Goal: Check status: Check status

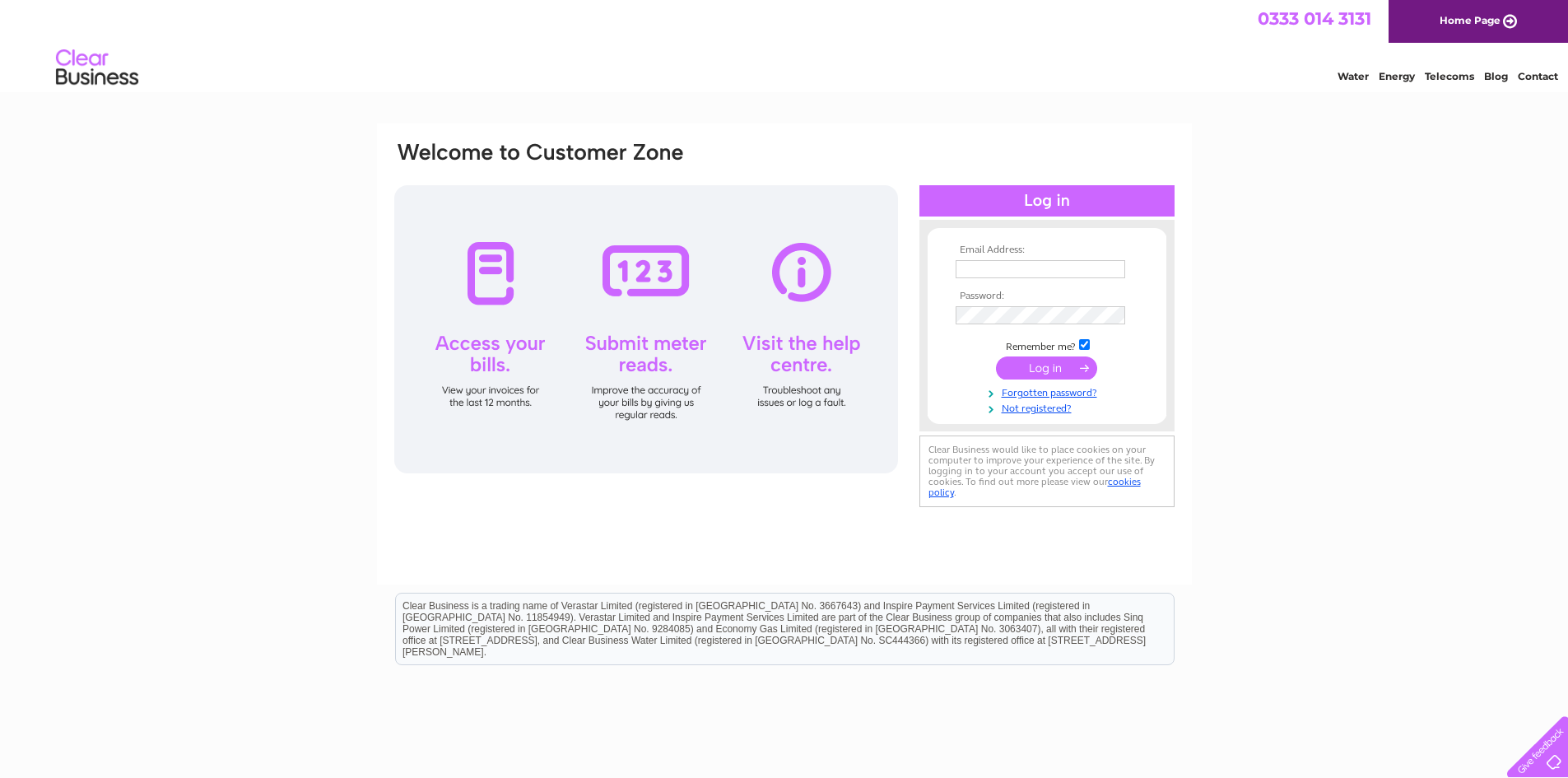
type input "enquiries@a1infrastructureandbuildingltd.co.uk"
click at [1030, 367] on input "submit" at bounding box center [1047, 368] width 101 height 23
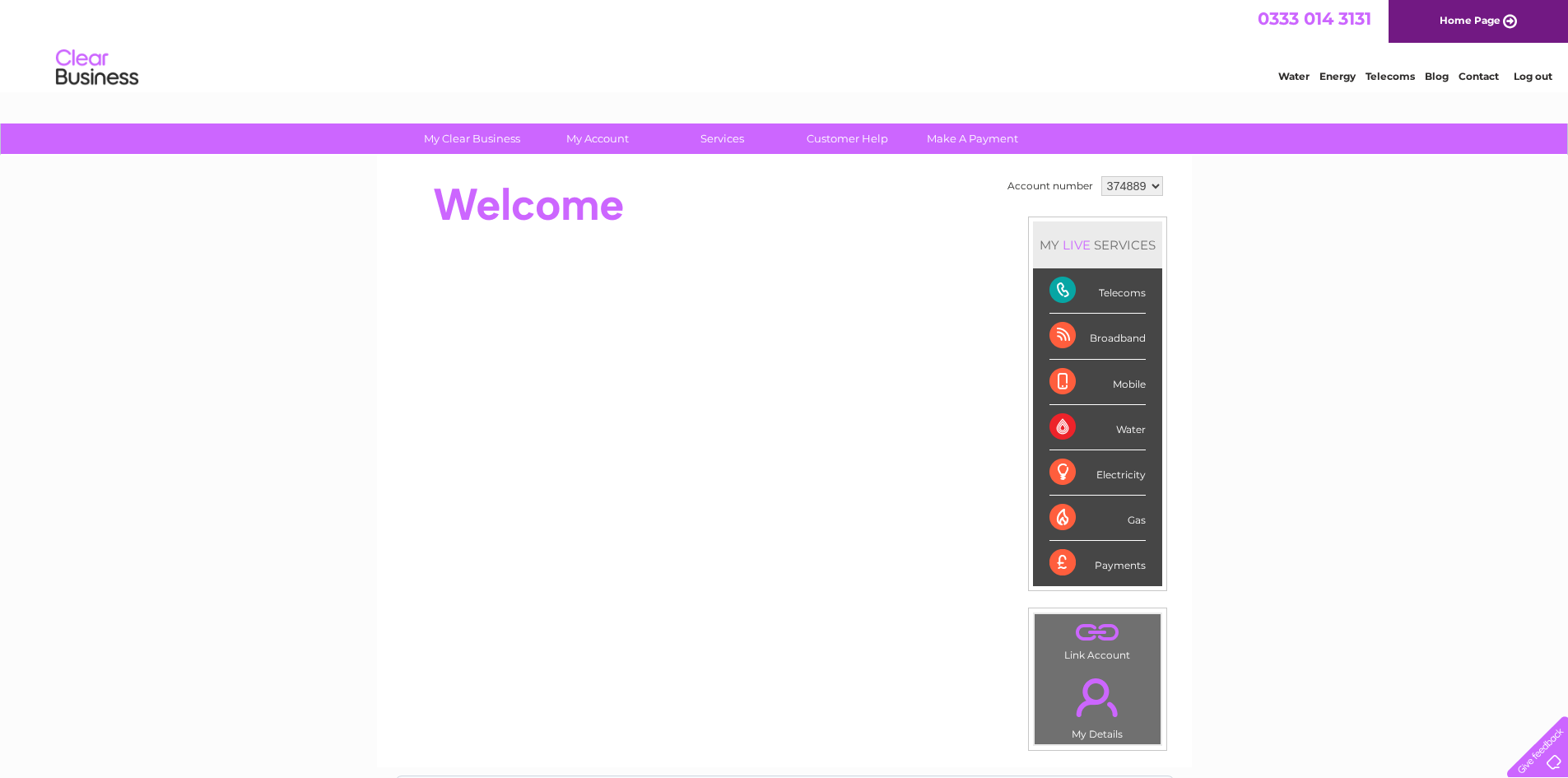
click at [1094, 295] on div "Telecoms" at bounding box center [1097, 290] width 96 height 46
click at [1064, 292] on div "Telecoms" at bounding box center [1097, 290] width 96 height 46
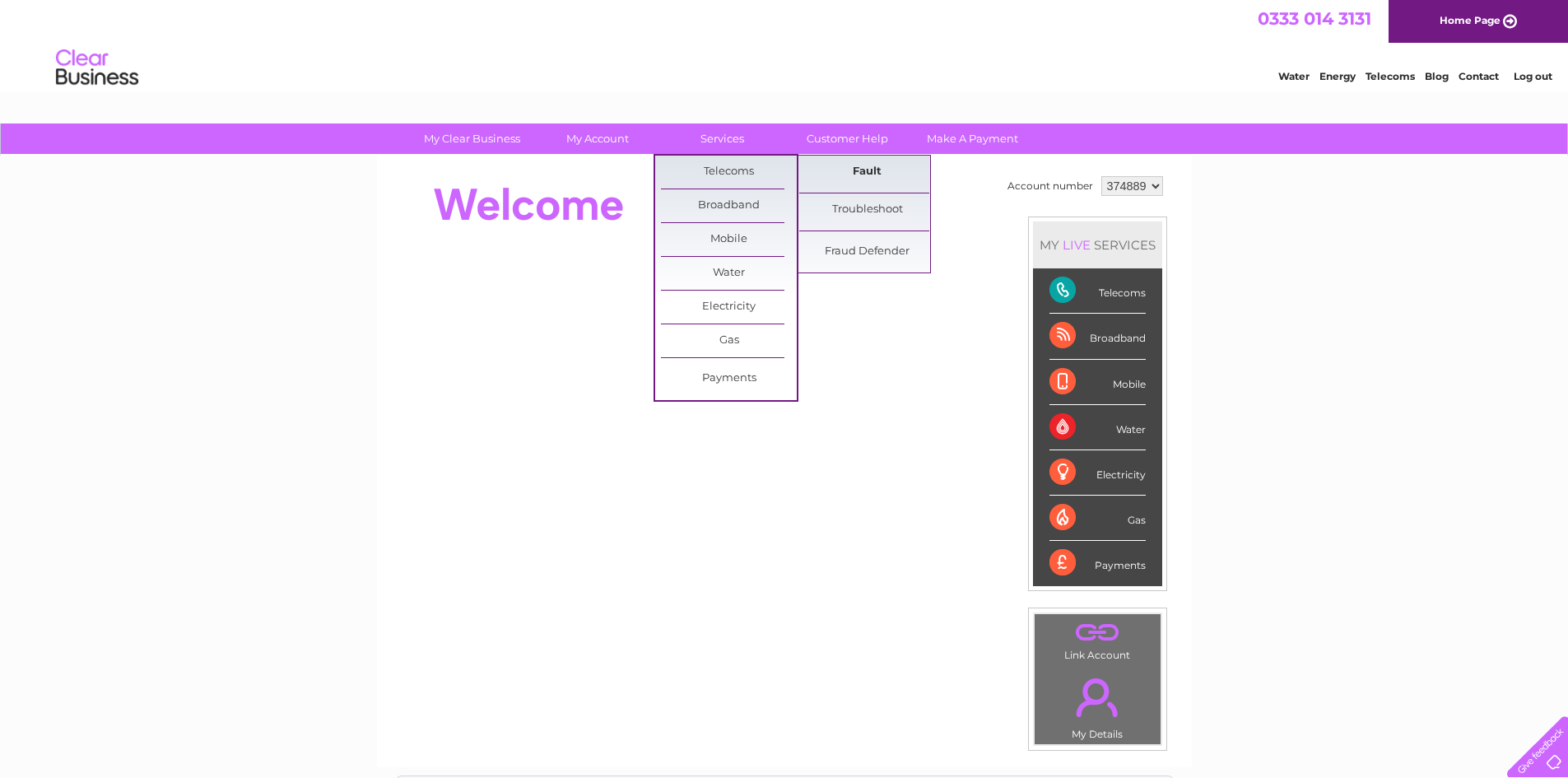
click at [854, 177] on link "Fault" at bounding box center [867, 172] width 136 height 33
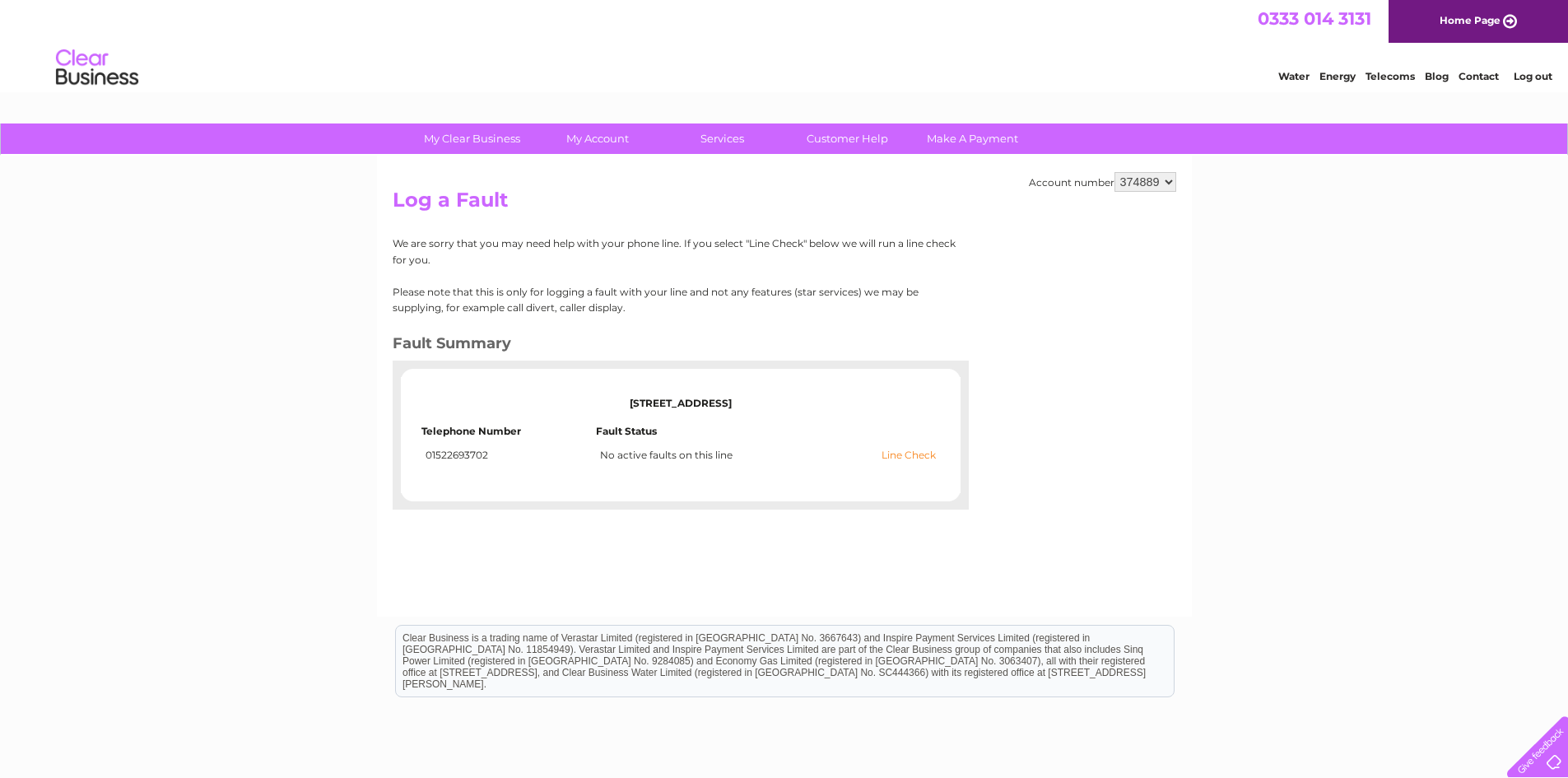
click at [901, 452] on link "Line Check" at bounding box center [909, 456] width 54 height 12
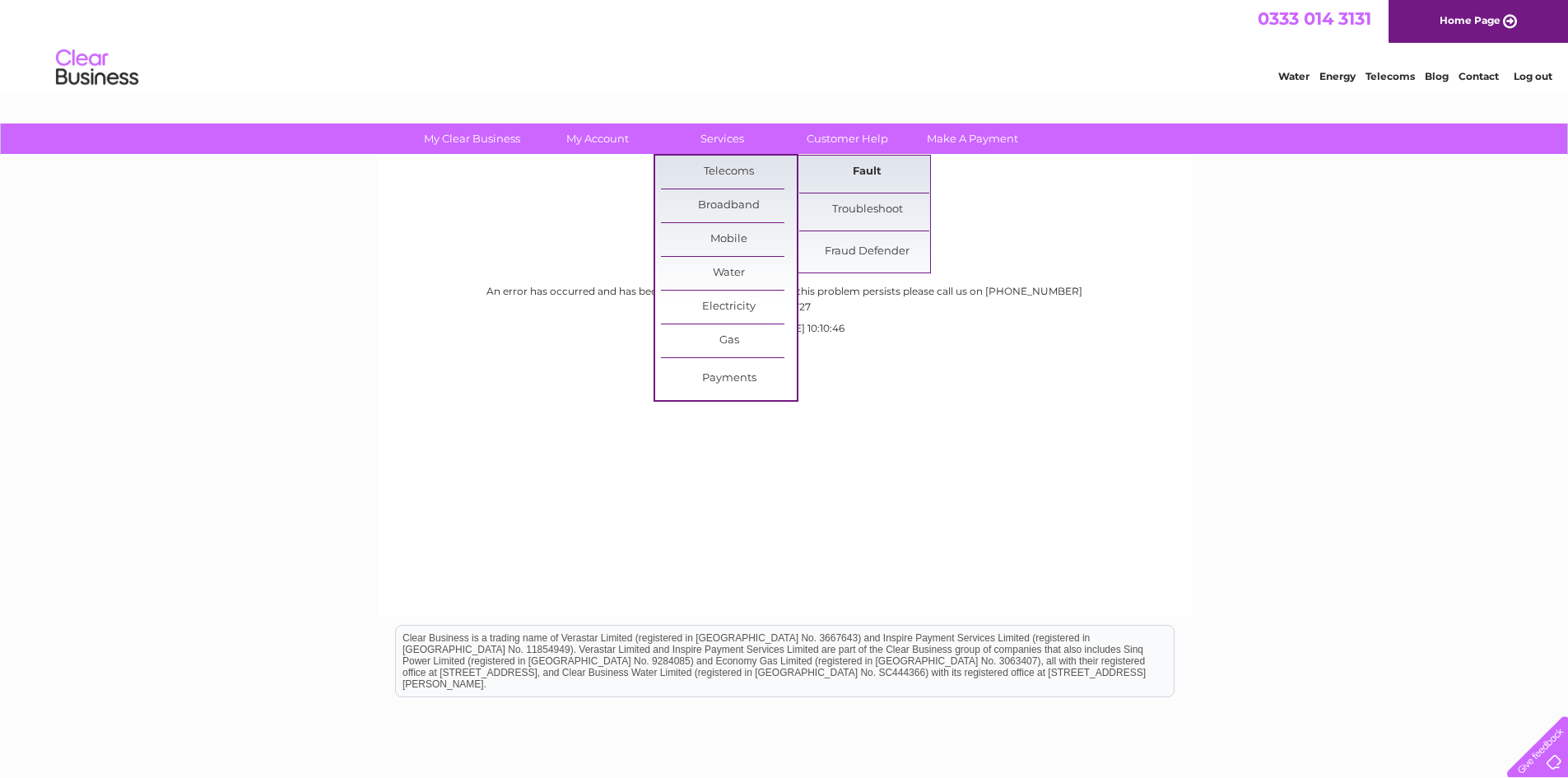
click at [844, 170] on link "Fault" at bounding box center [867, 172] width 136 height 33
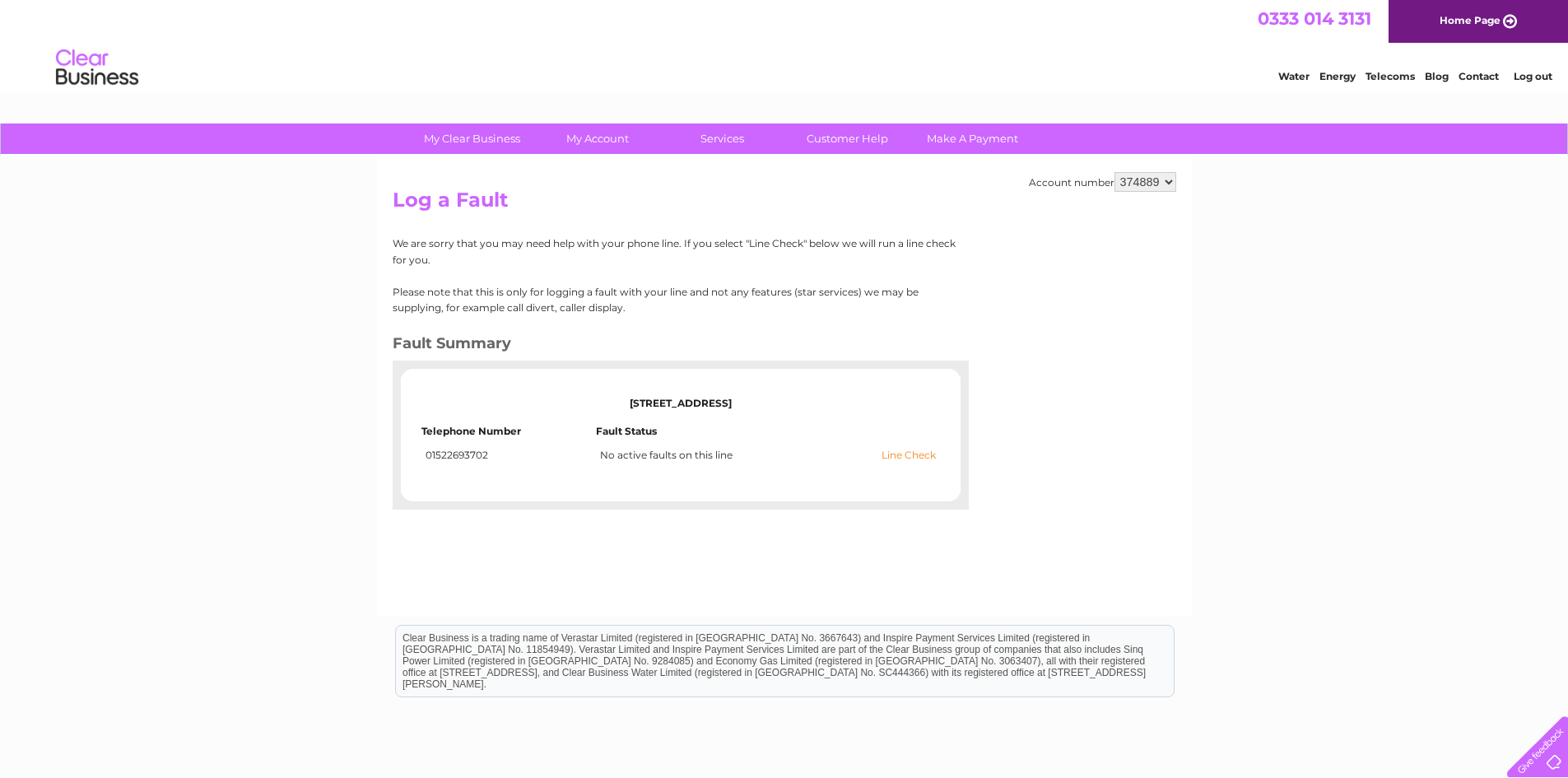
click at [901, 458] on link "Line Check" at bounding box center [909, 456] width 54 height 12
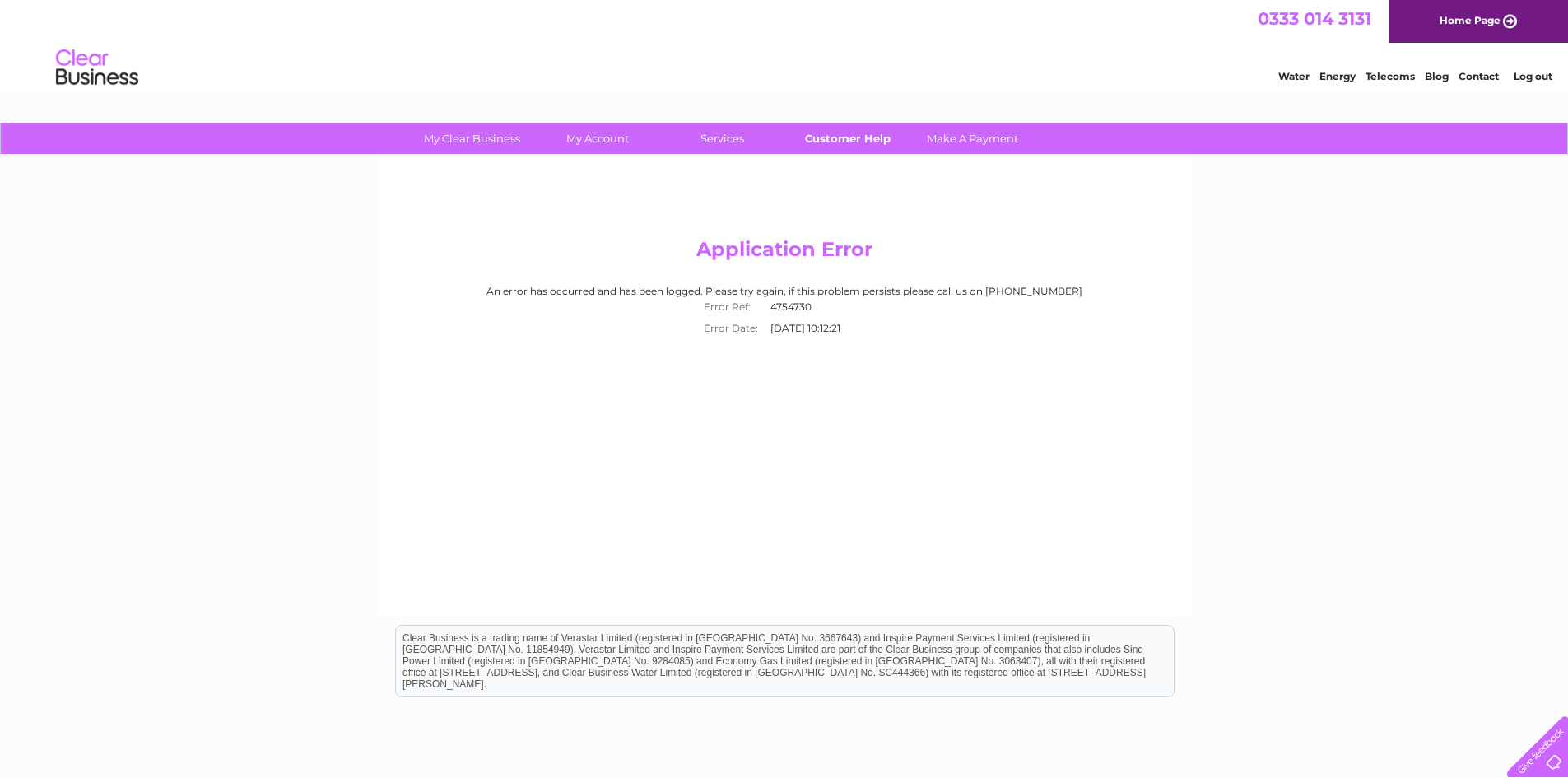
click at [833, 131] on link "Customer Help" at bounding box center [848, 138] width 136 height 30
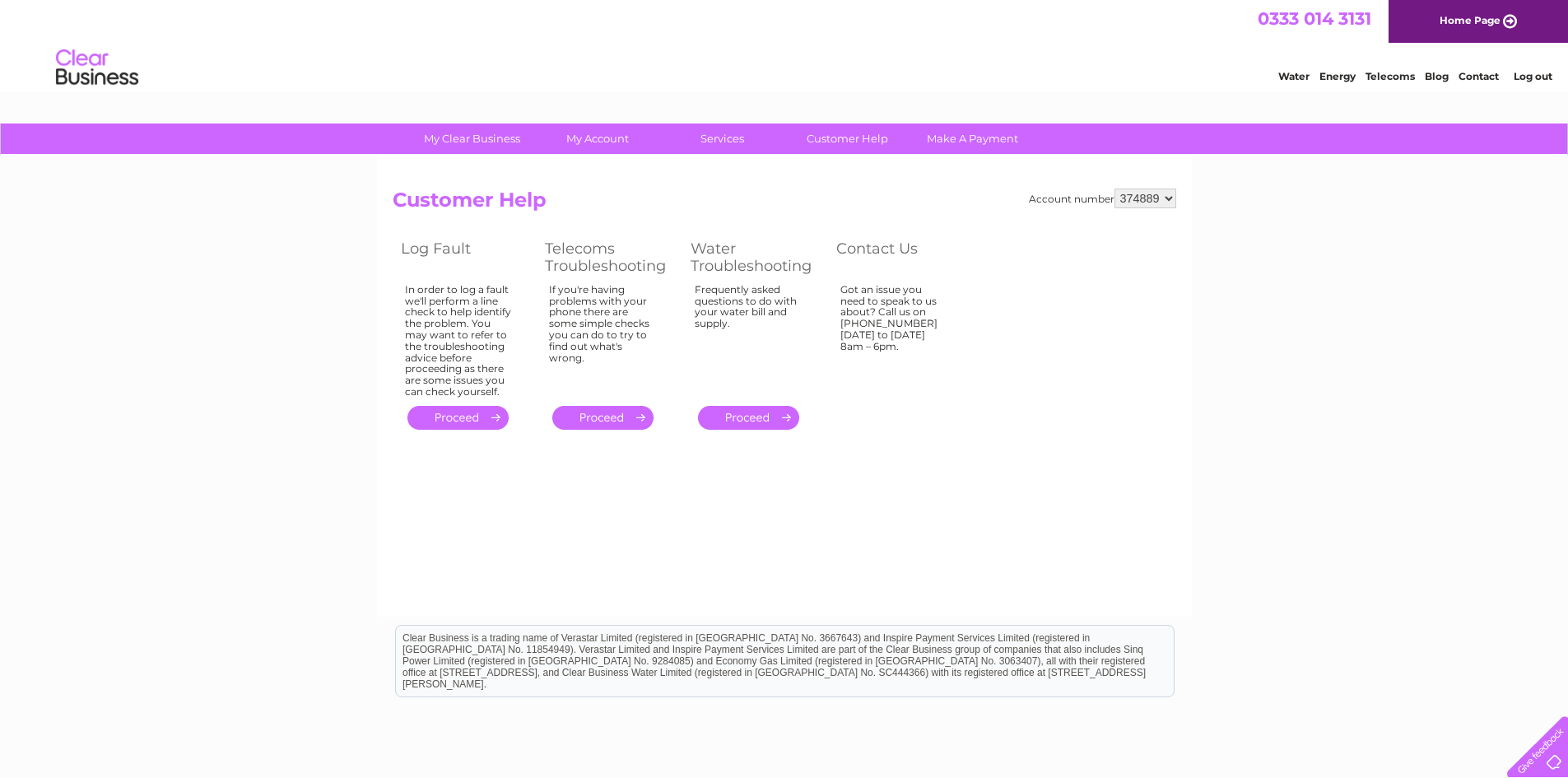
click at [462, 414] on link "." at bounding box center [458, 418] width 101 height 24
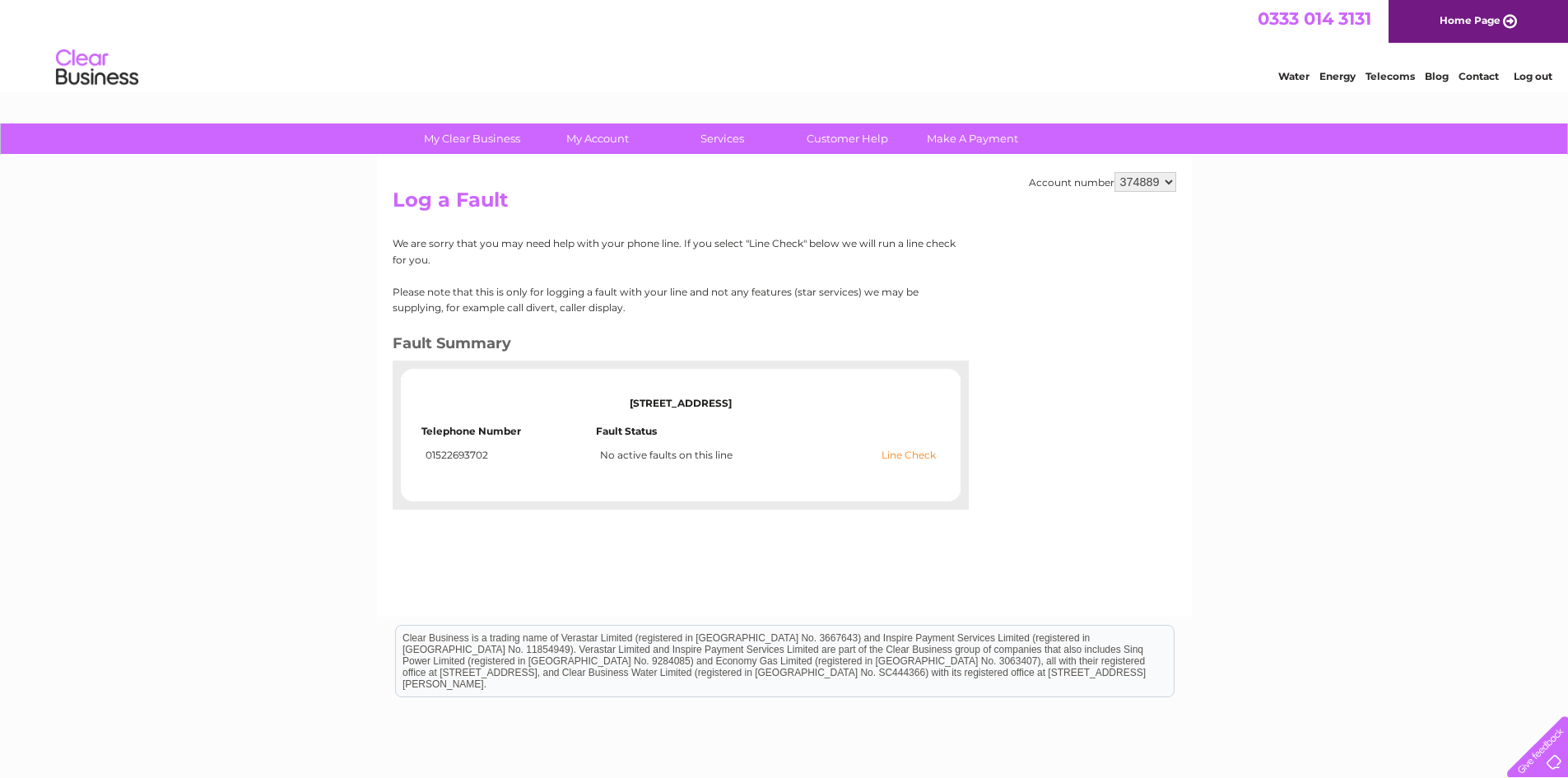
click at [917, 454] on link "Line Check" at bounding box center [909, 456] width 54 height 12
